Goal: Task Accomplishment & Management: Use online tool/utility

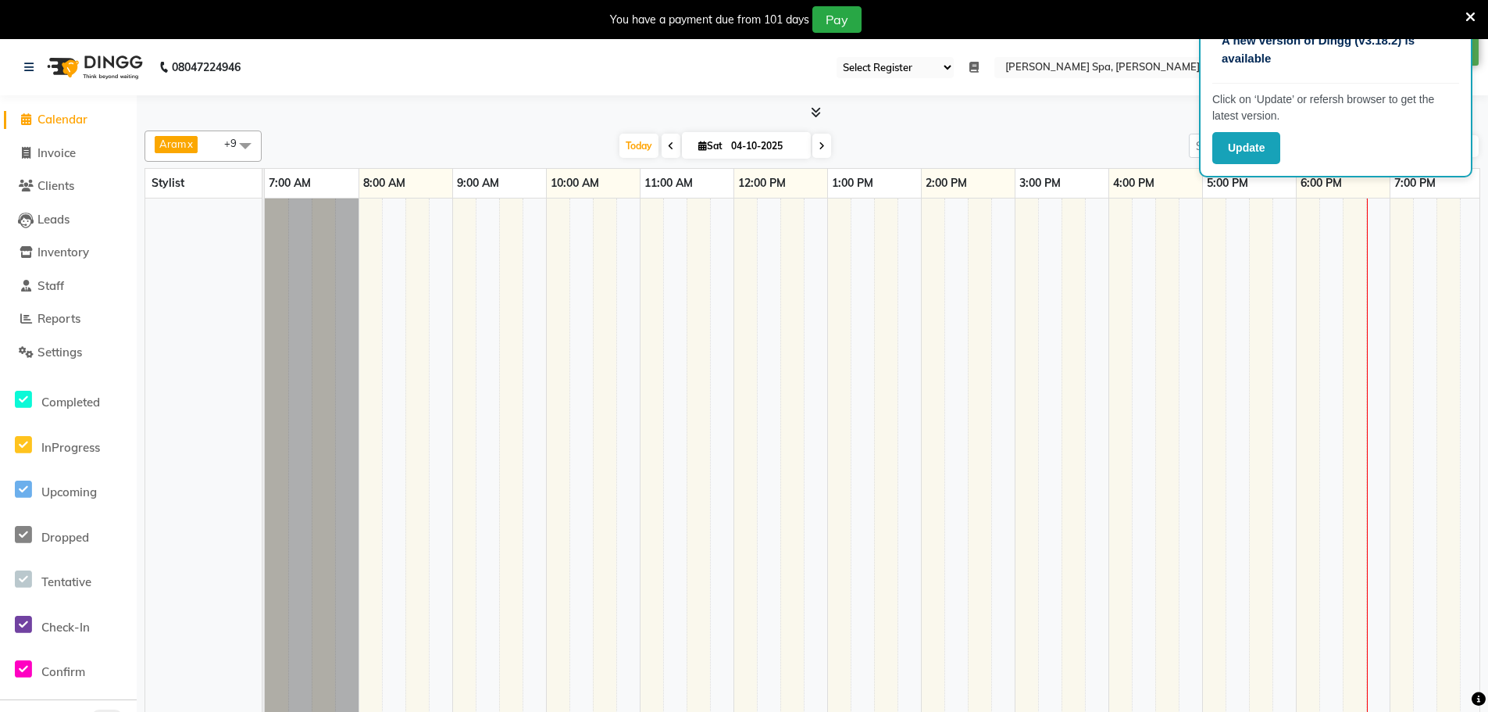
select select "100"
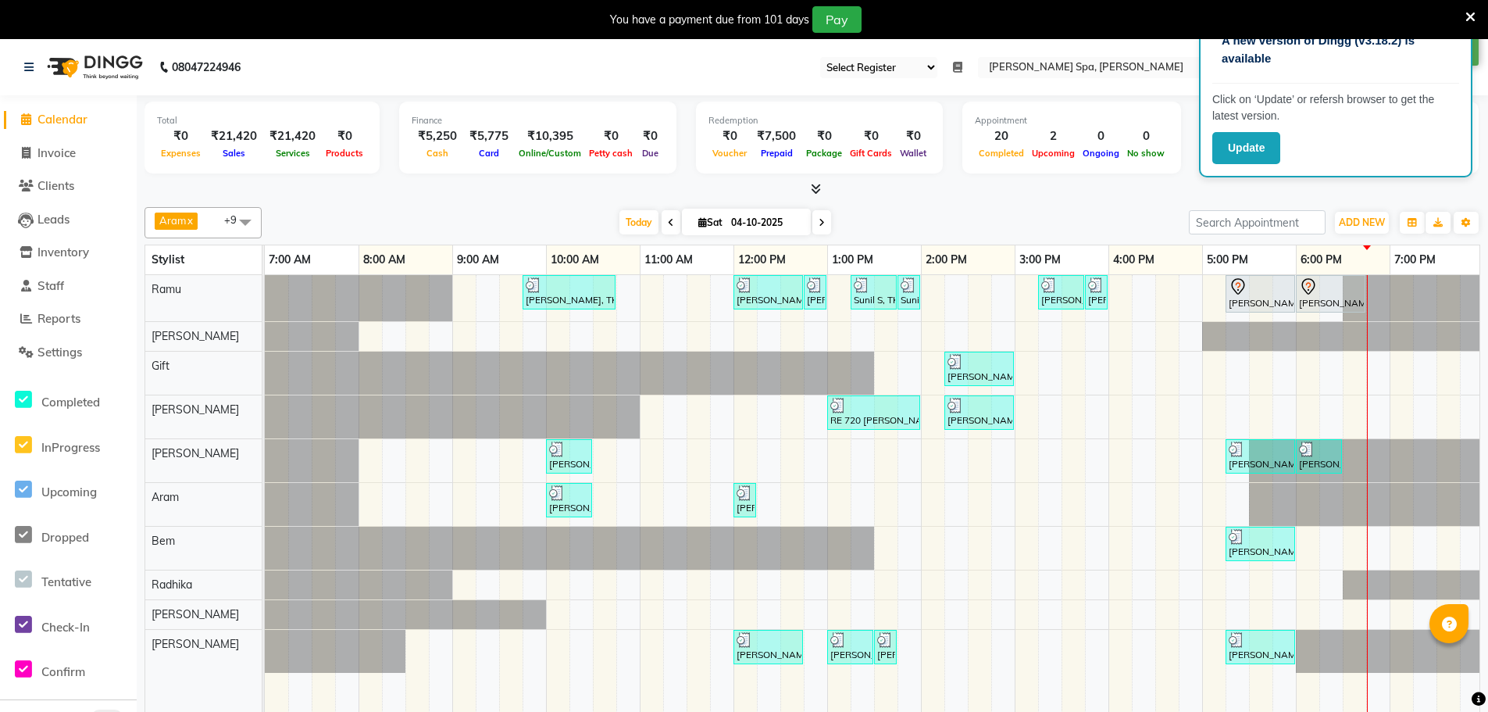
click at [962, 69] on icon at bounding box center [957, 67] width 9 height 11
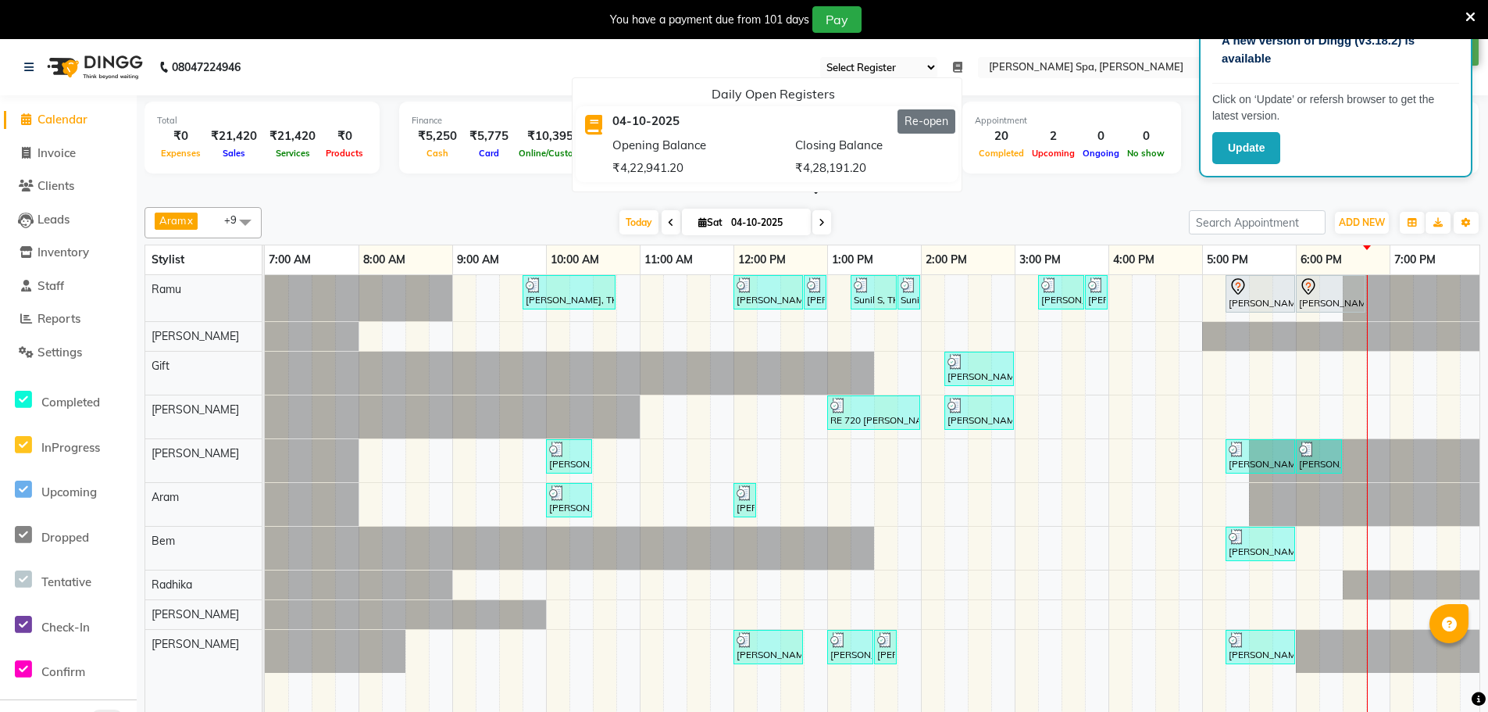
click at [955, 119] on button "Re-open" at bounding box center [927, 121] width 58 height 24
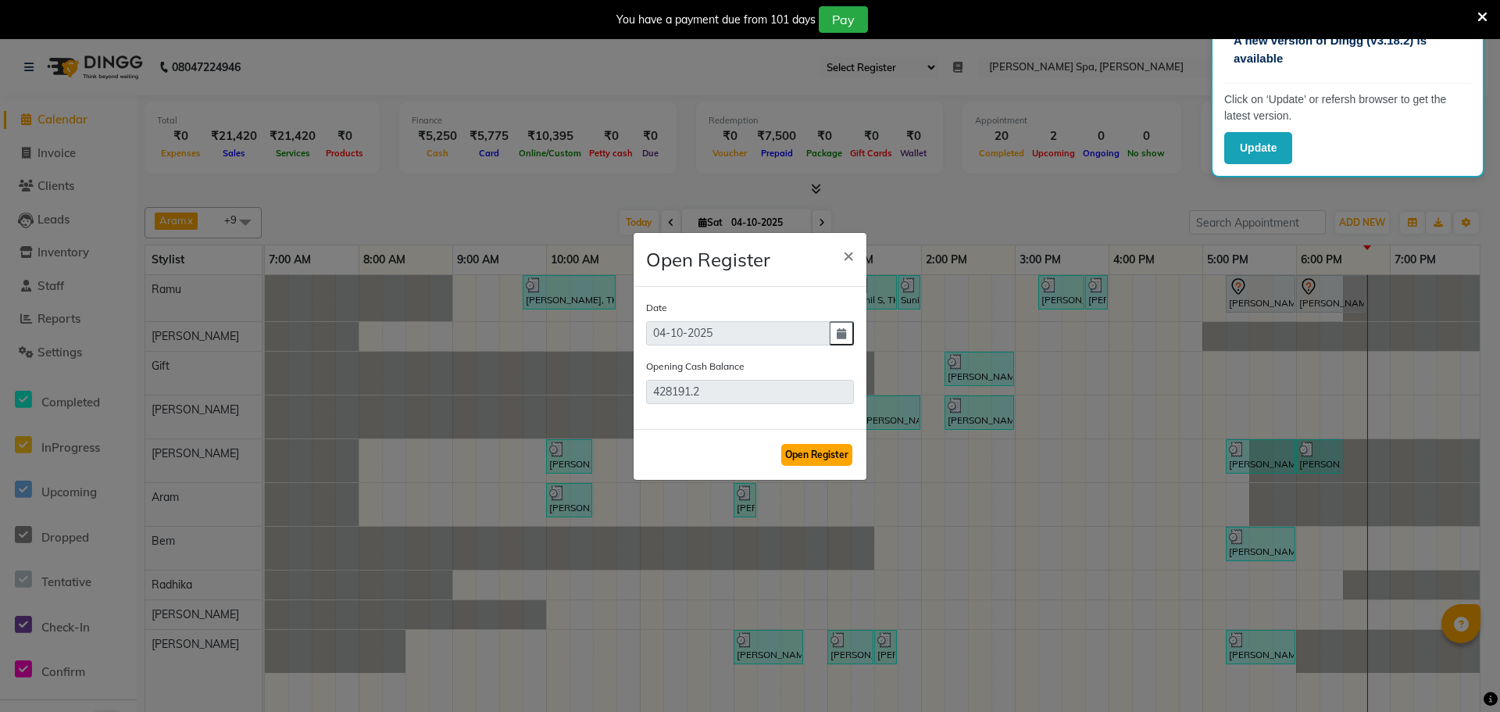
click at [811, 459] on button "Open Register" at bounding box center [816, 455] width 71 height 22
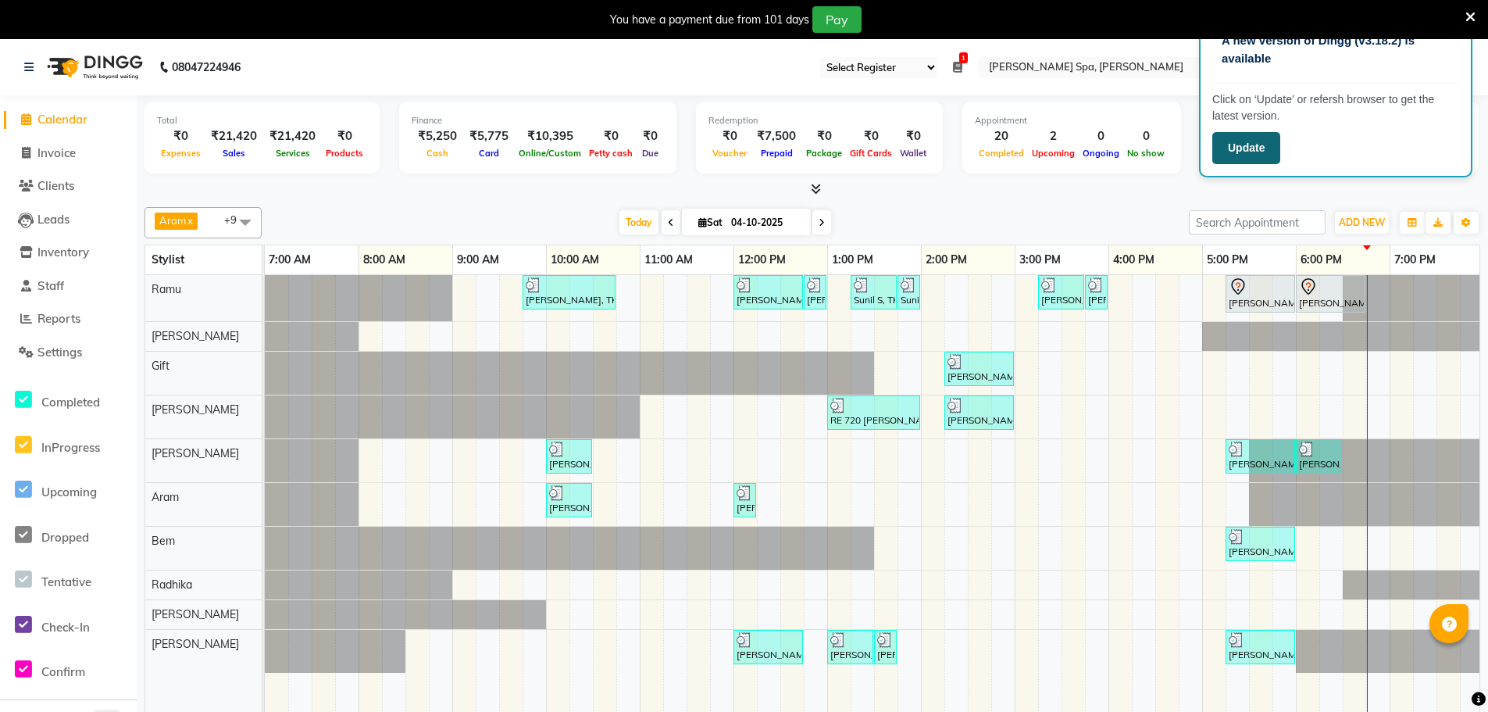
click at [1237, 153] on button "Update" at bounding box center [1246, 148] width 68 height 32
